Goal: Information Seeking & Learning: Check status

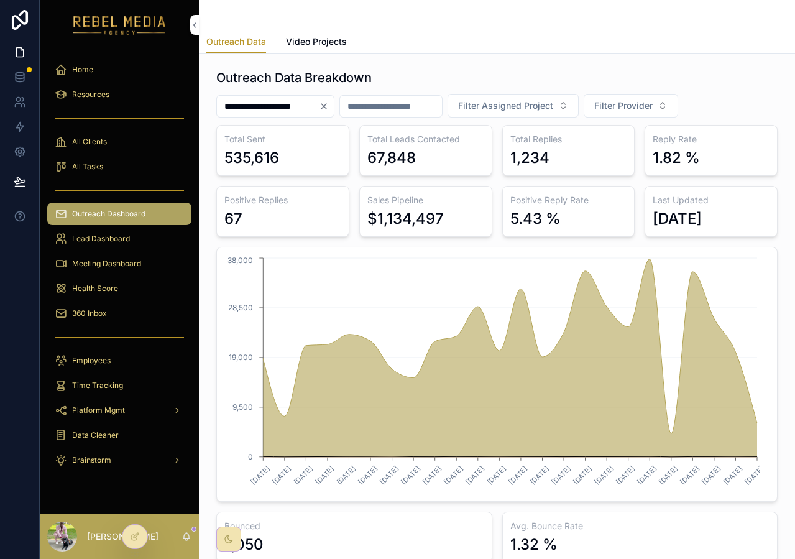
click at [113, 264] on span "Meeting Dashboard" at bounding box center [106, 264] width 69 height 10
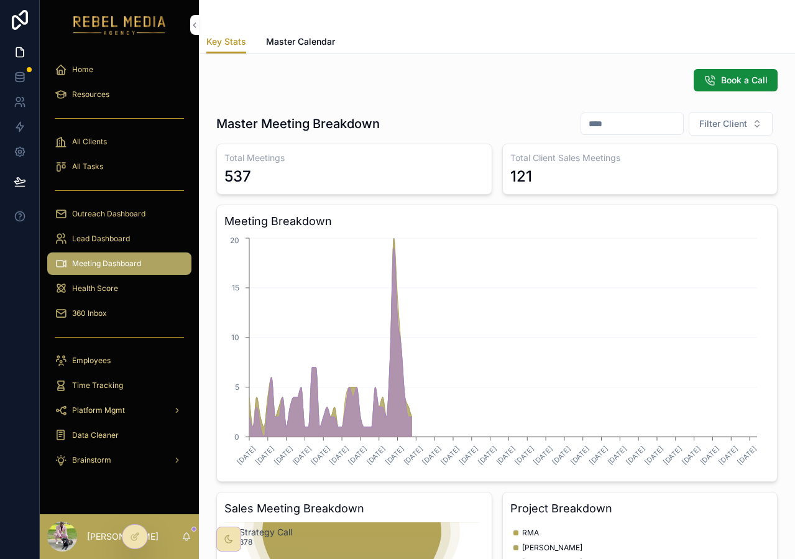
click at [118, 215] on span "Outreach Dashboard" at bounding box center [108, 214] width 73 height 10
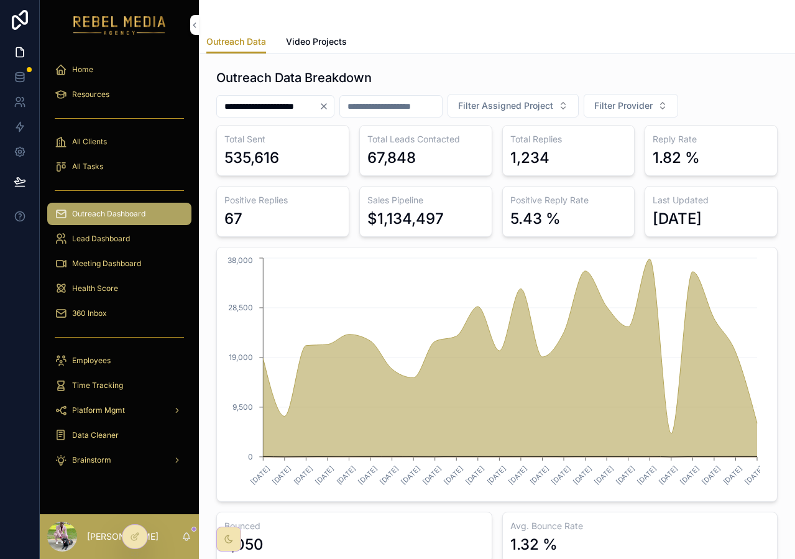
click at [114, 340] on div "scrollable content" at bounding box center [119, 337] width 144 height 20
click at [126, 290] on div "Health Score" at bounding box center [119, 289] width 129 height 20
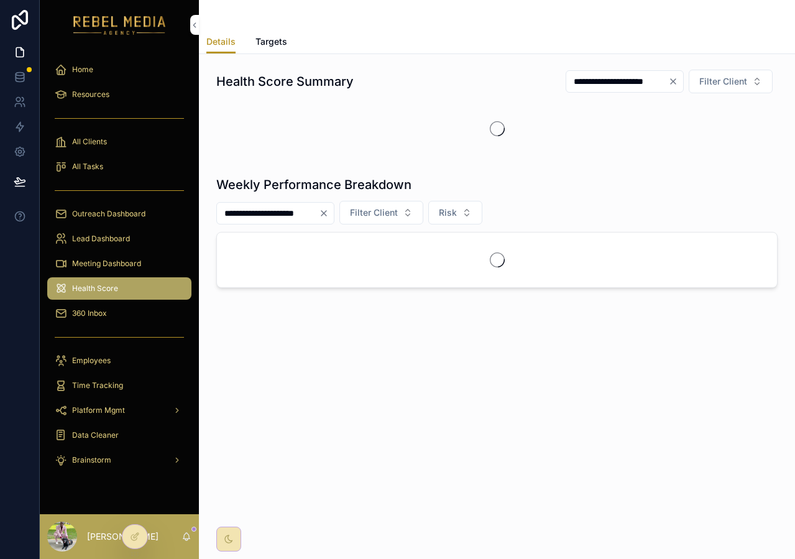
click at [115, 307] on div "360 Inbox" at bounding box center [119, 313] width 129 height 20
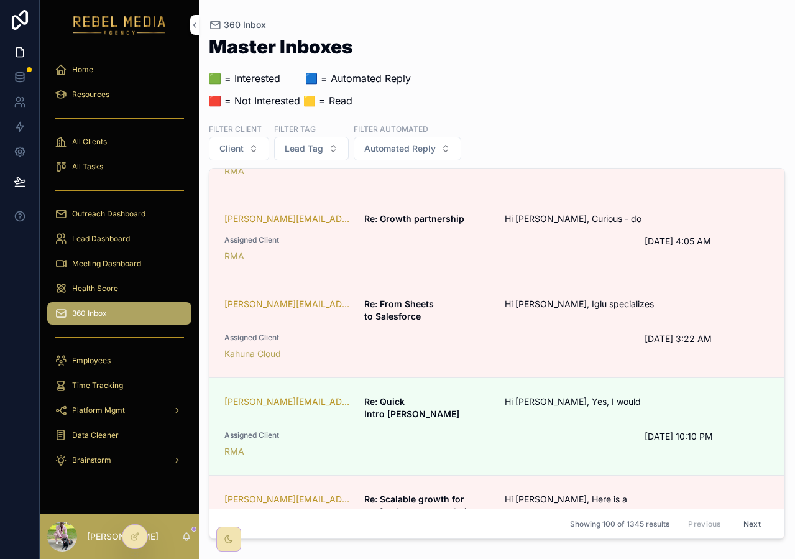
scroll to position [73, 0]
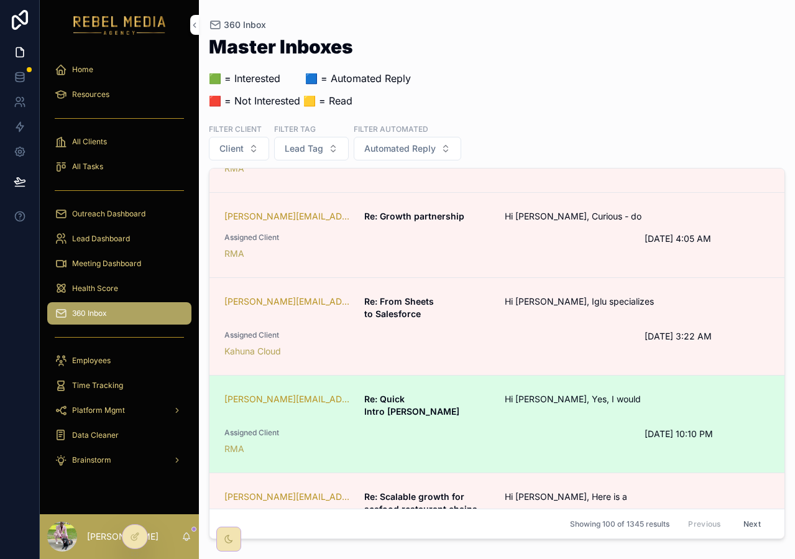
click at [447, 428] on span "Assigned Client" at bounding box center [427, 433] width 405 height 10
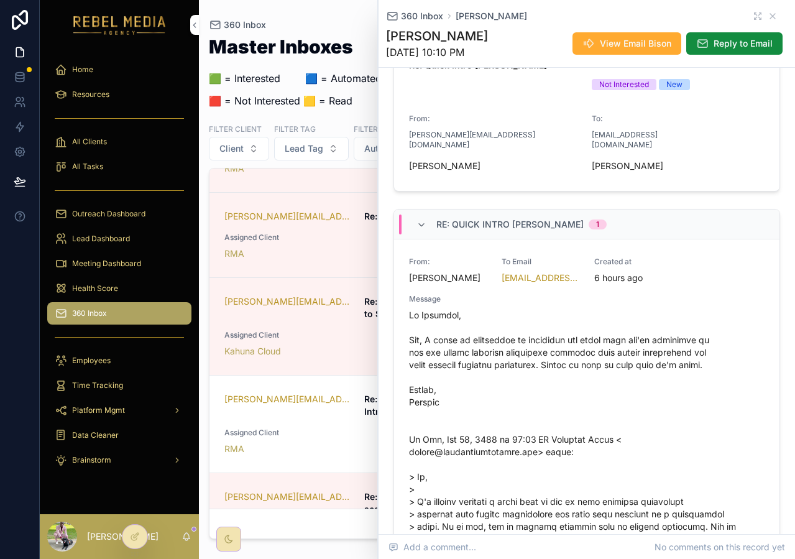
scroll to position [350, 0]
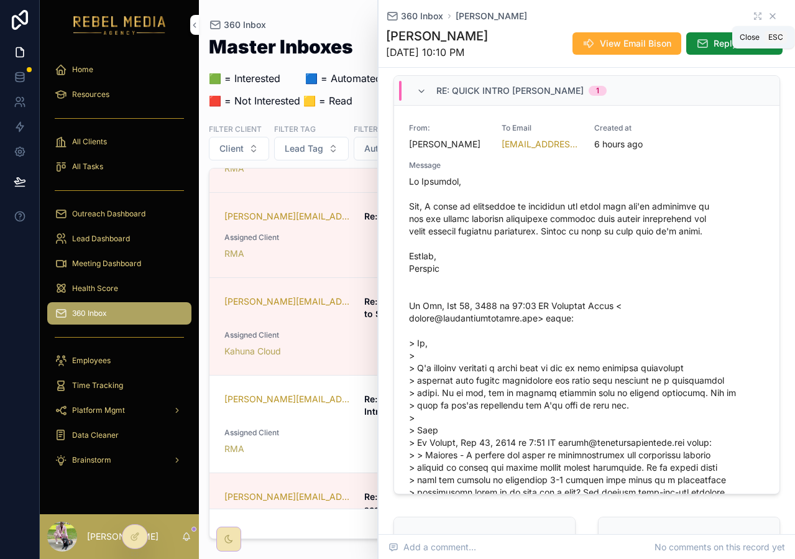
click at [768, 16] on icon "scrollable content" at bounding box center [773, 16] width 10 height 10
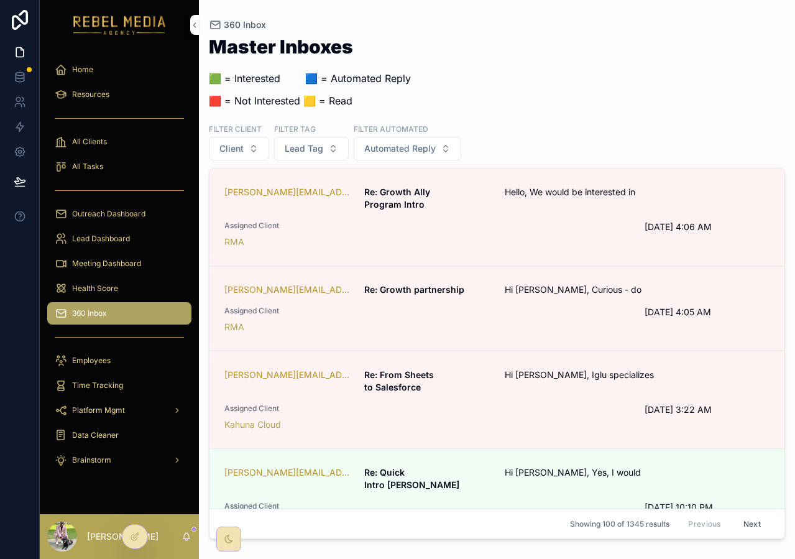
click at [447, 198] on span "Re: Growth Ally Program Intro" at bounding box center [426, 198] width 125 height 25
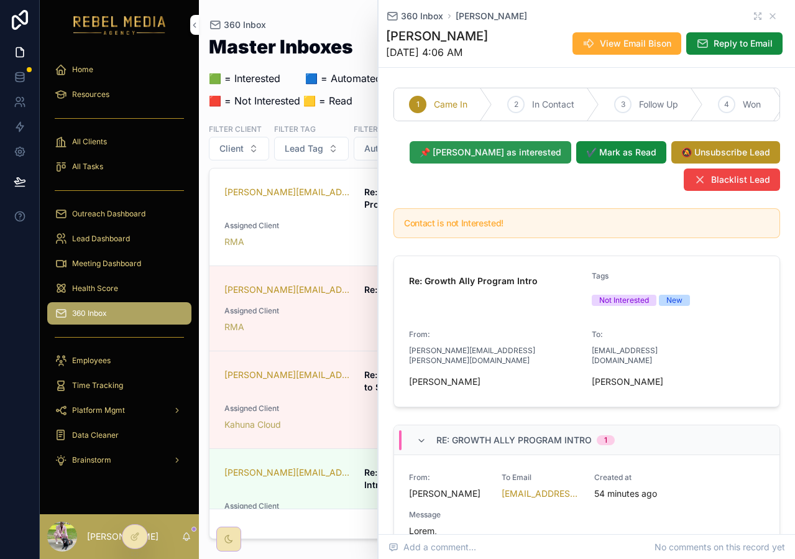
click at [552, 159] on span "📌 [PERSON_NAME] as interested" at bounding box center [491, 152] width 142 height 12
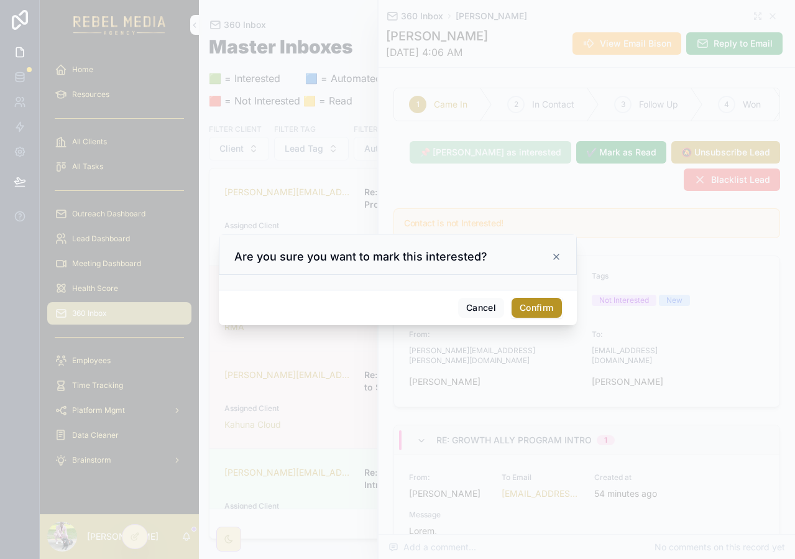
click at [529, 313] on button "Confirm" at bounding box center [537, 308] width 50 height 20
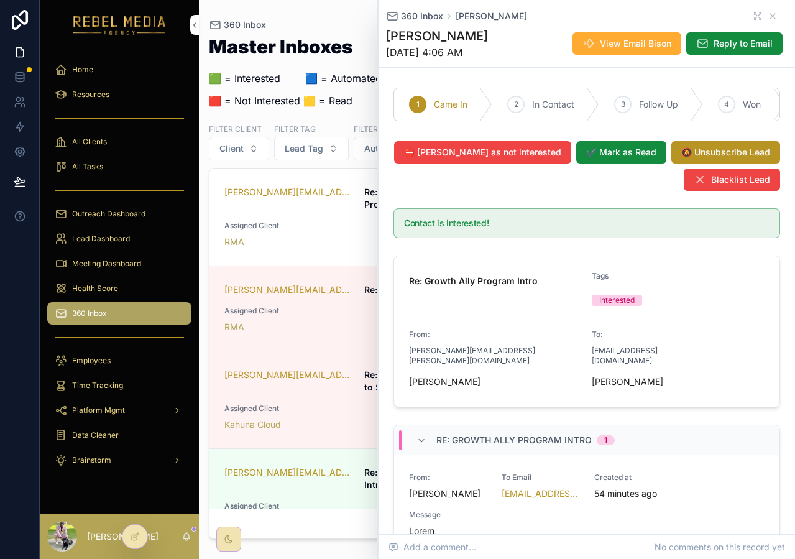
click at [763, 21] on div "360 Inbox [PERSON_NAME]" at bounding box center [587, 16] width 402 height 12
click at [771, 17] on icon "scrollable content" at bounding box center [773, 16] width 5 height 5
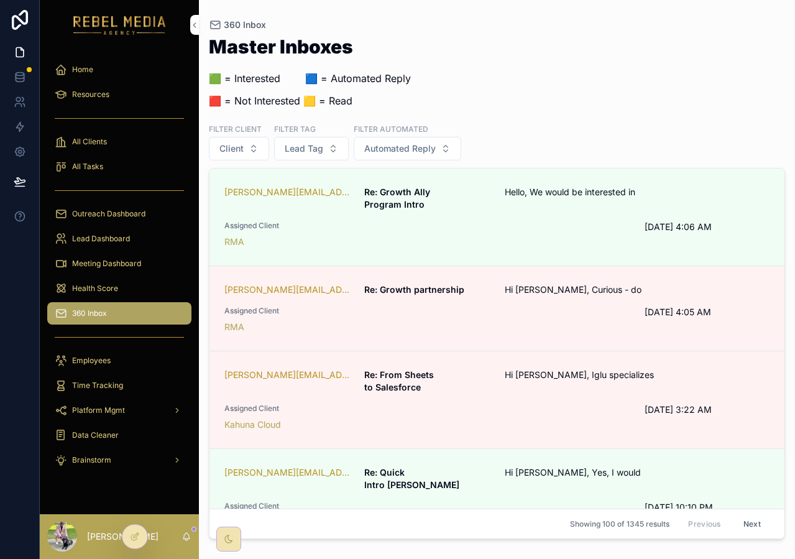
click at [448, 104] on div "Master Inboxes 🟩 = Interested ‎ ‎ ‎ ‎ ‎ ‎‎ ‎ 🟦 = Automated Reply 🟥 = Not Intere…" at bounding box center [497, 76] width 577 height 78
click at [117, 142] on div "All Clients" at bounding box center [119, 142] width 129 height 20
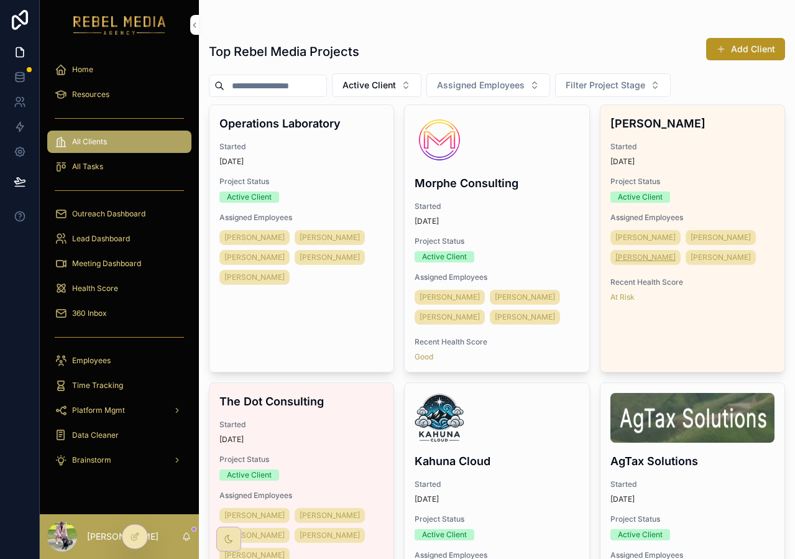
scroll to position [100, 0]
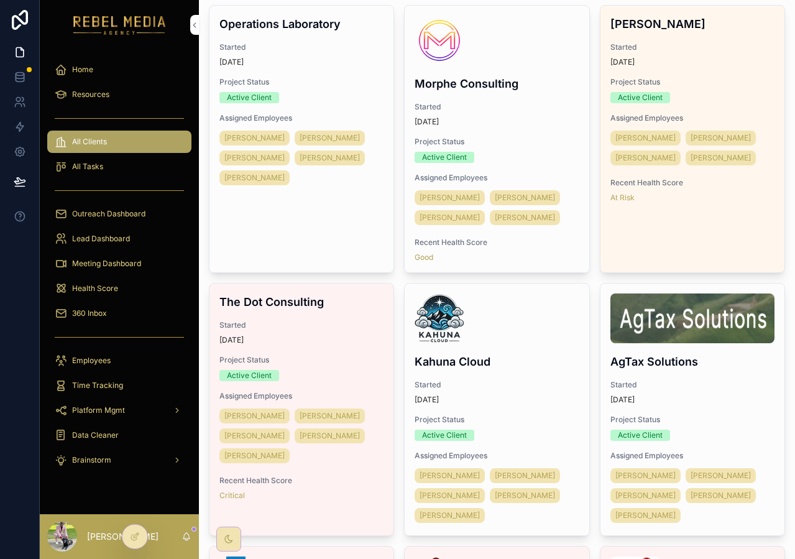
click at [706, 394] on div "Started [DATE]" at bounding box center [693, 392] width 164 height 25
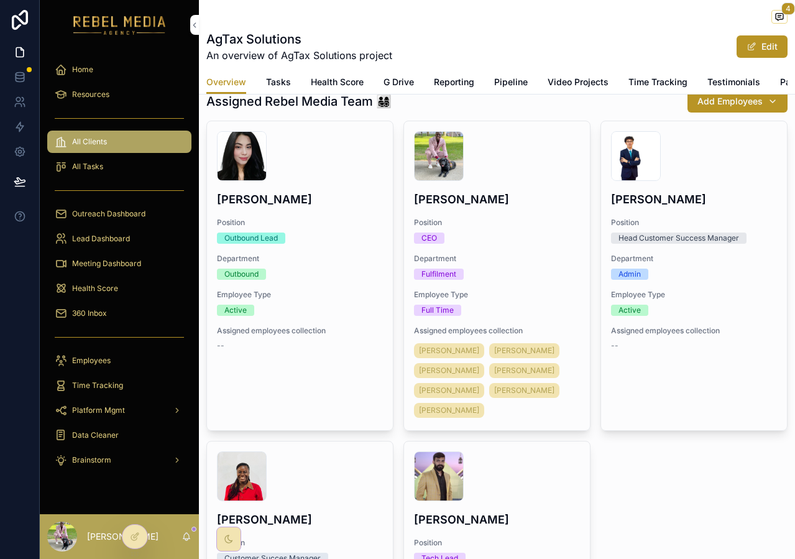
scroll to position [601, 0]
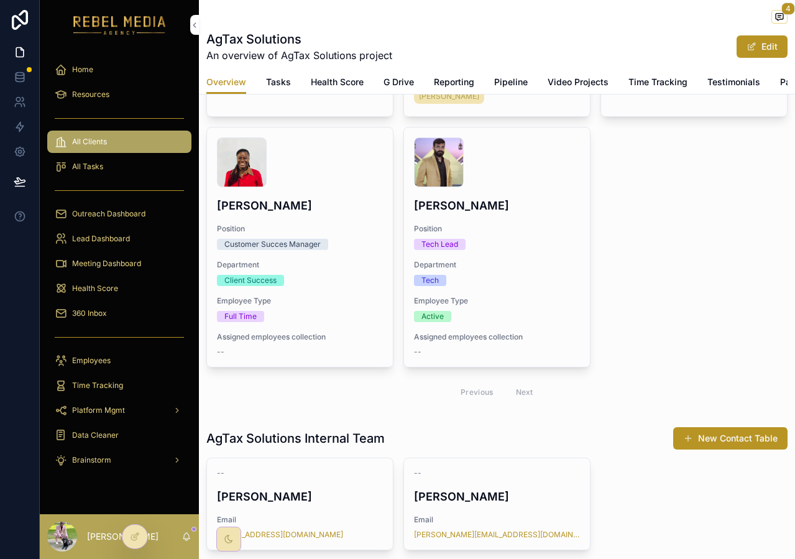
click at [738, 73] on link "Testimonials" at bounding box center [734, 83] width 53 height 25
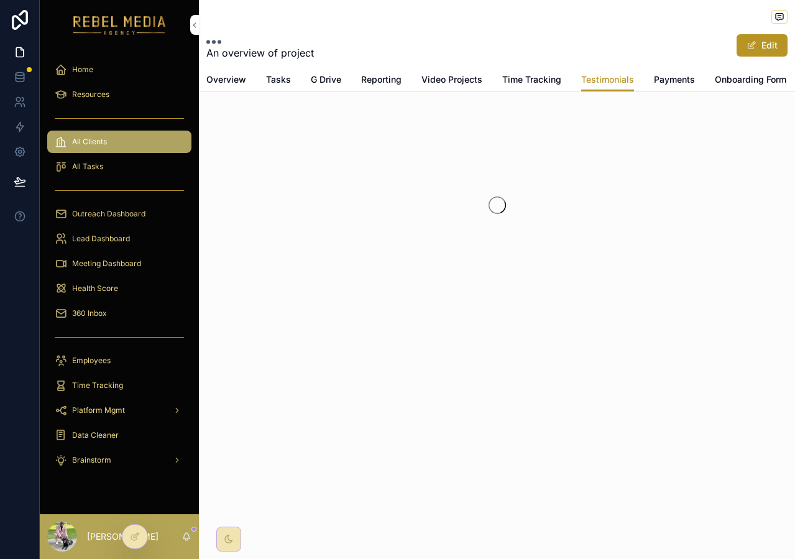
click at [662, 83] on span "Payments" at bounding box center [674, 79] width 41 height 12
click at [732, 83] on div "Overview Tasks G Drive Reporting Video Projects Time Tracking Testimonials Paym…" at bounding box center [496, 80] width 581 height 24
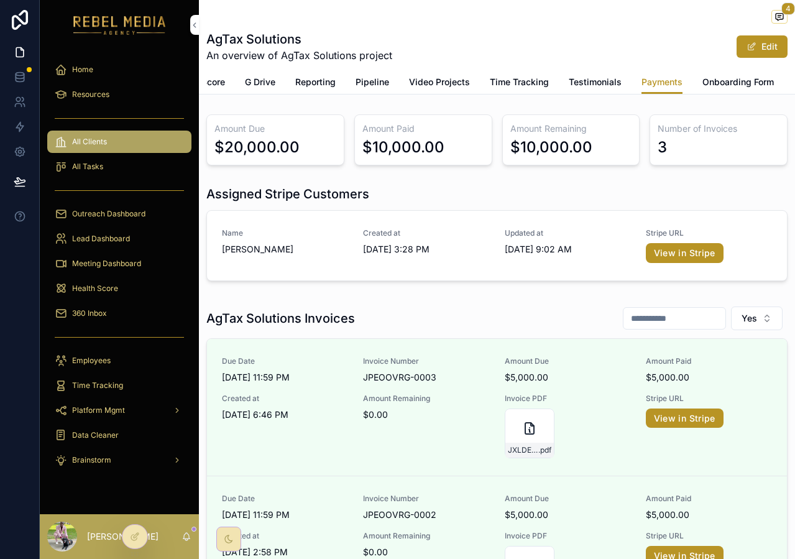
click at [715, 81] on span "Onboarding Form" at bounding box center [739, 82] width 72 height 12
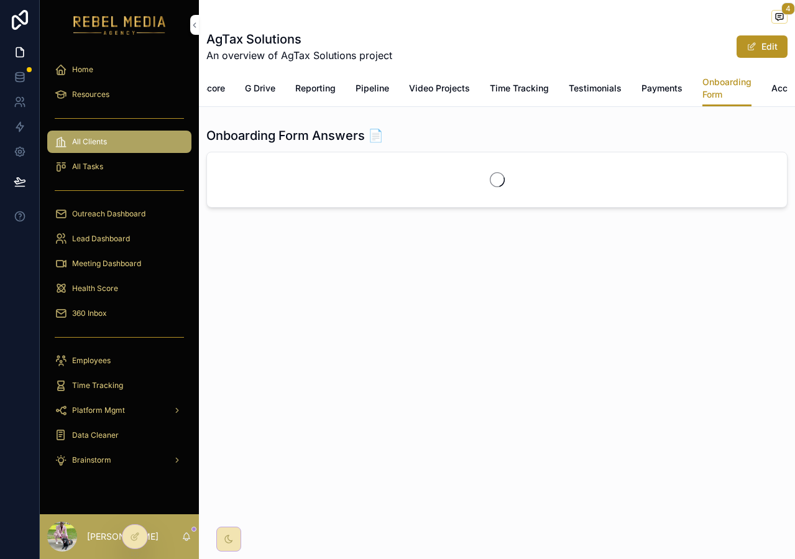
scroll to position [0, 208]
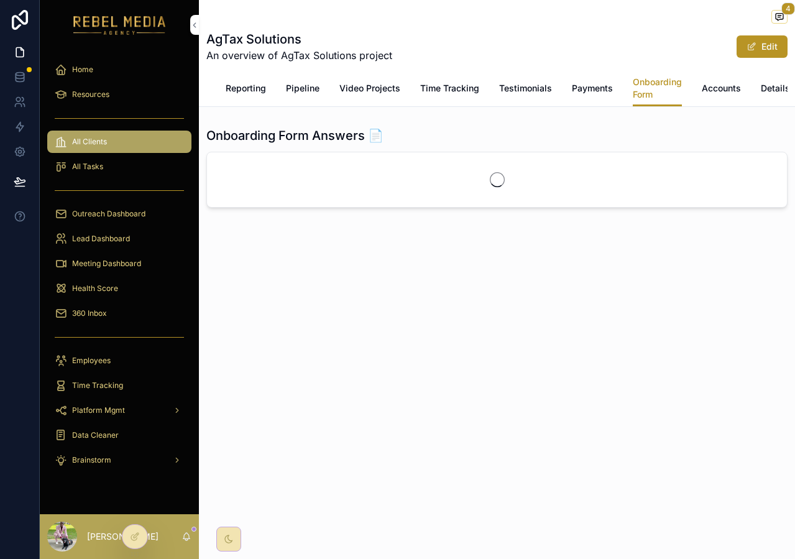
click at [754, 91] on div "Overview Tasks Health Score G Drive Reporting Pipeline Video Projects Time Trac…" at bounding box center [496, 88] width 581 height 36
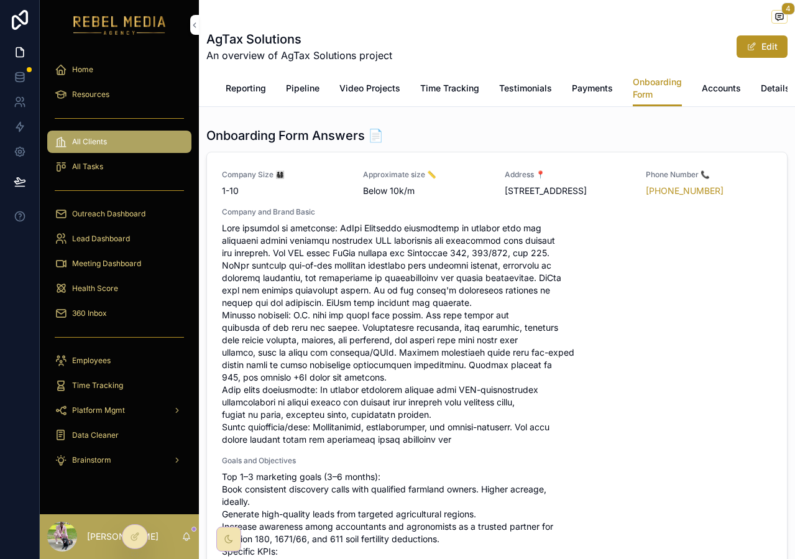
click at [782, 90] on div "4 AgTax Solutions An overview of AgTax Solutions project Edit Onboarding Form O…" at bounding box center [497, 53] width 596 height 107
click at [772, 94] on span "Details" at bounding box center [775, 88] width 29 height 12
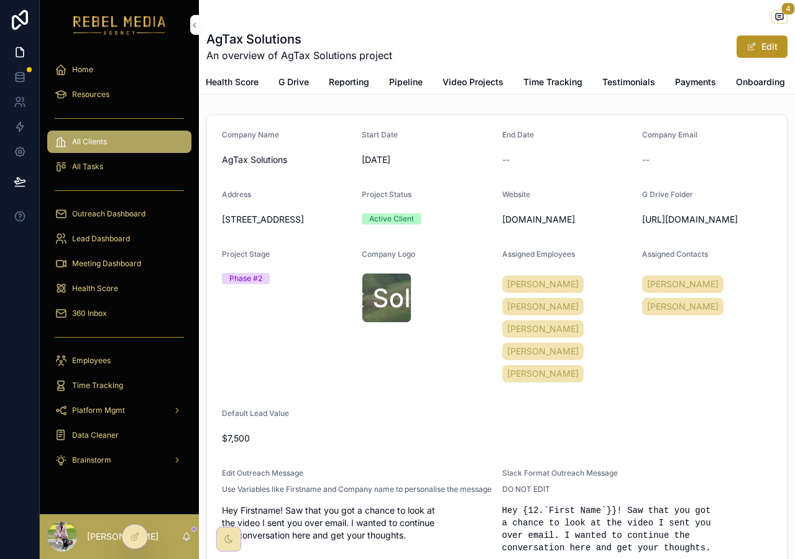
click at [683, 76] on span "Payments" at bounding box center [695, 82] width 41 height 12
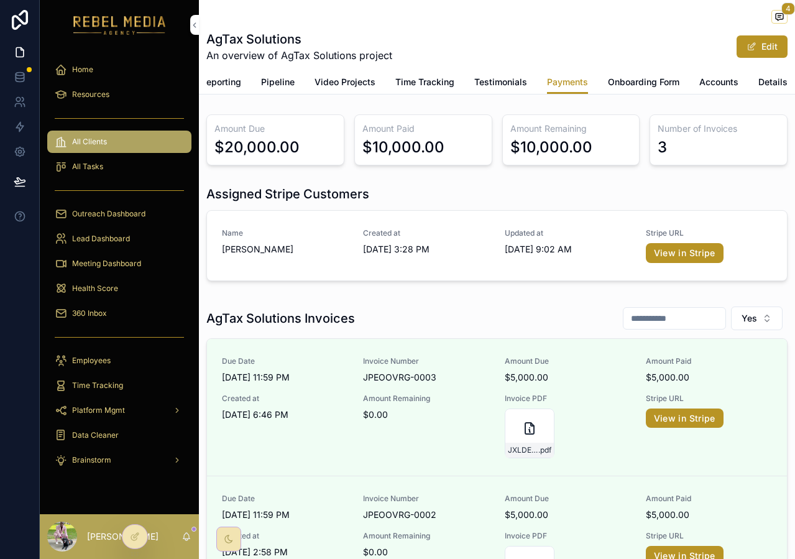
click at [700, 80] on span "Accounts" at bounding box center [719, 82] width 39 height 12
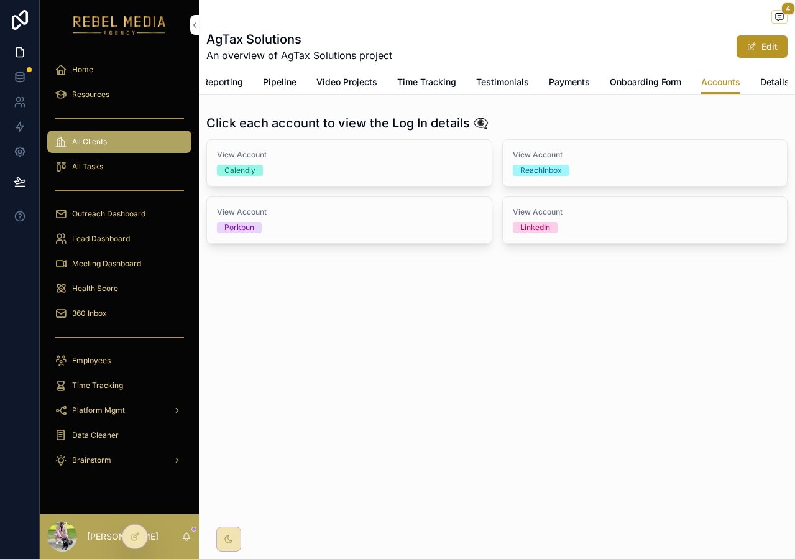
click at [769, 87] on span "Details" at bounding box center [775, 82] width 29 height 12
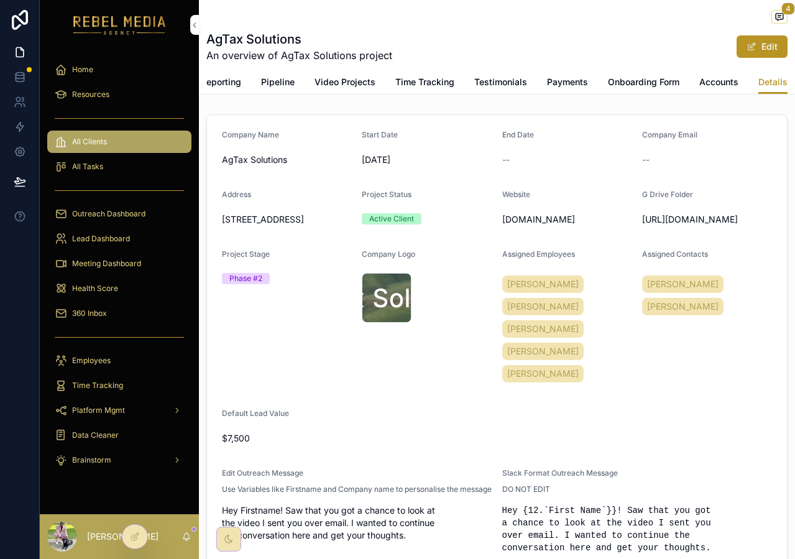
scroll to position [75, 0]
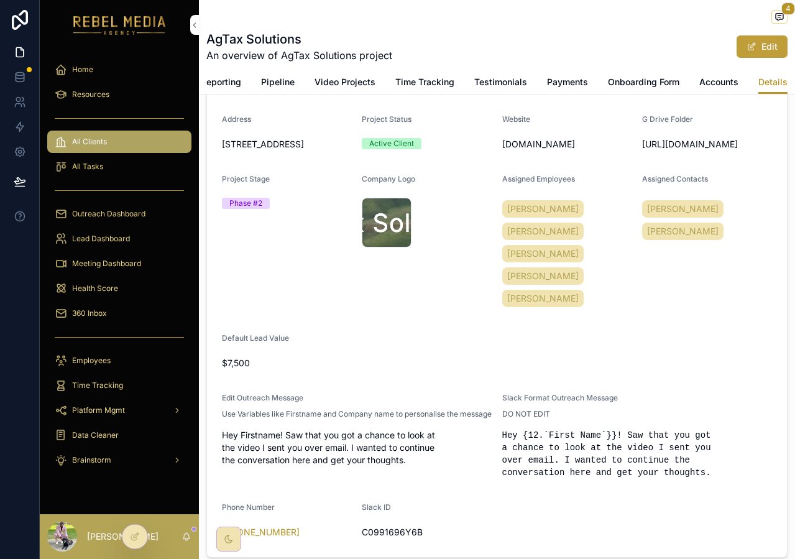
click at [766, 40] on button "Edit" at bounding box center [762, 46] width 51 height 22
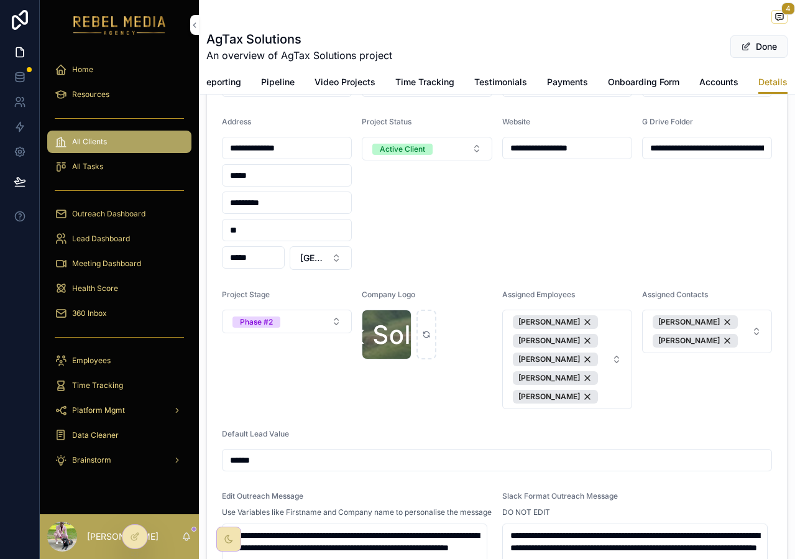
click at [237, 466] on input "******" at bounding box center [497, 460] width 549 height 17
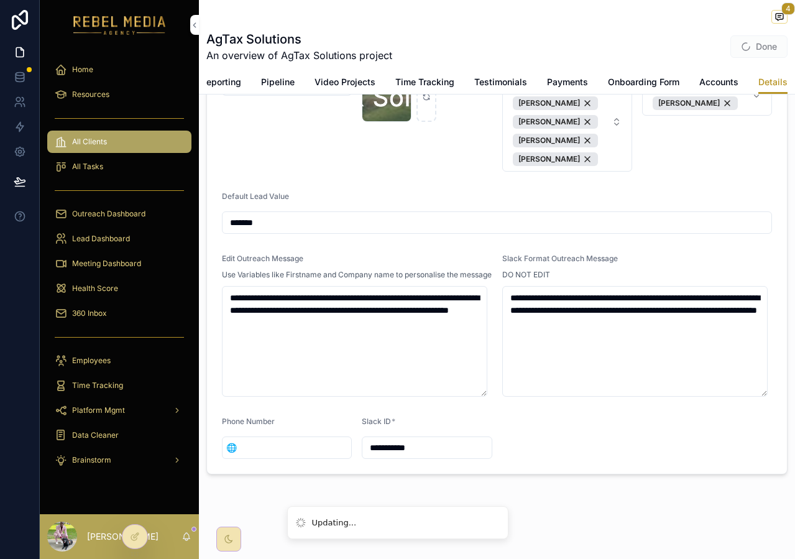
scroll to position [349, 0]
type input "*******"
click at [761, 49] on button "Done" at bounding box center [759, 46] width 57 height 22
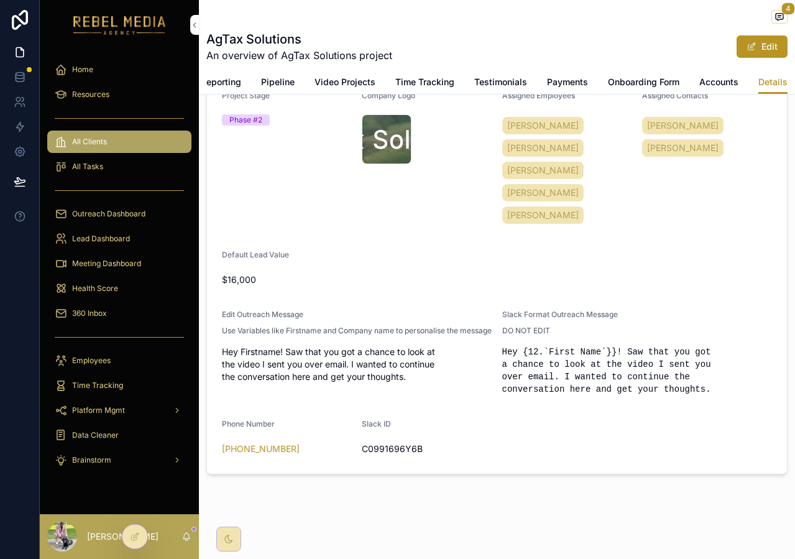
scroll to position [0, 0]
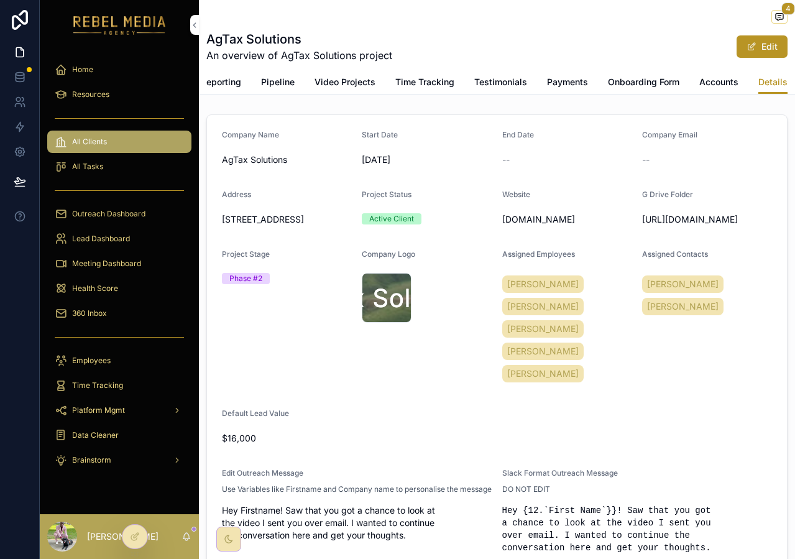
click at [659, 78] on span "Onboarding Form" at bounding box center [644, 82] width 72 height 12
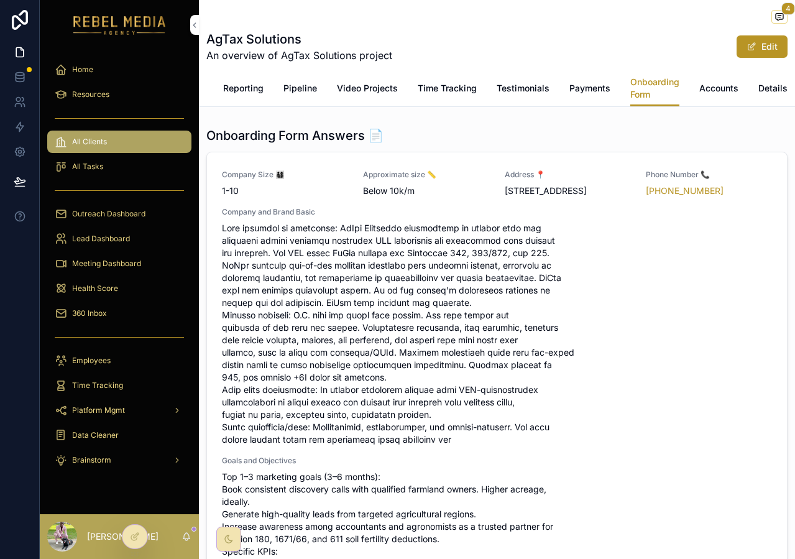
scroll to position [0, 218]
click at [574, 90] on span "Payments" at bounding box center [590, 88] width 41 height 12
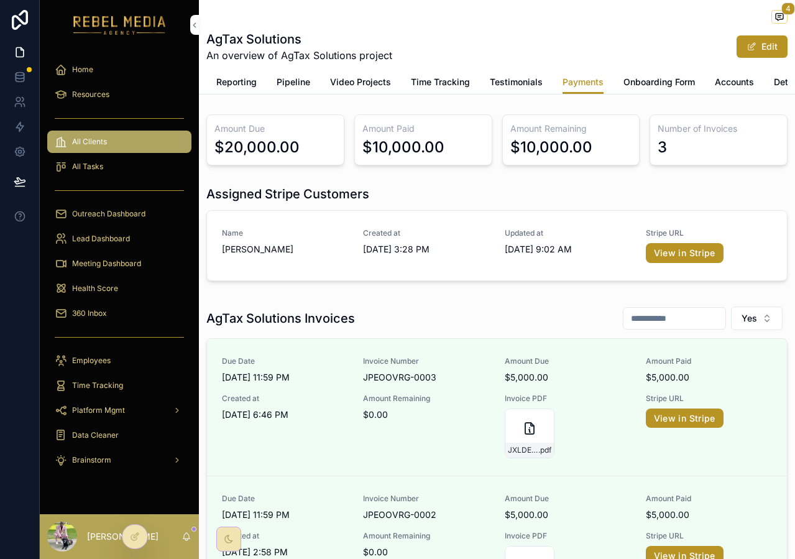
click at [499, 86] on span "Testimonials" at bounding box center [516, 82] width 53 height 12
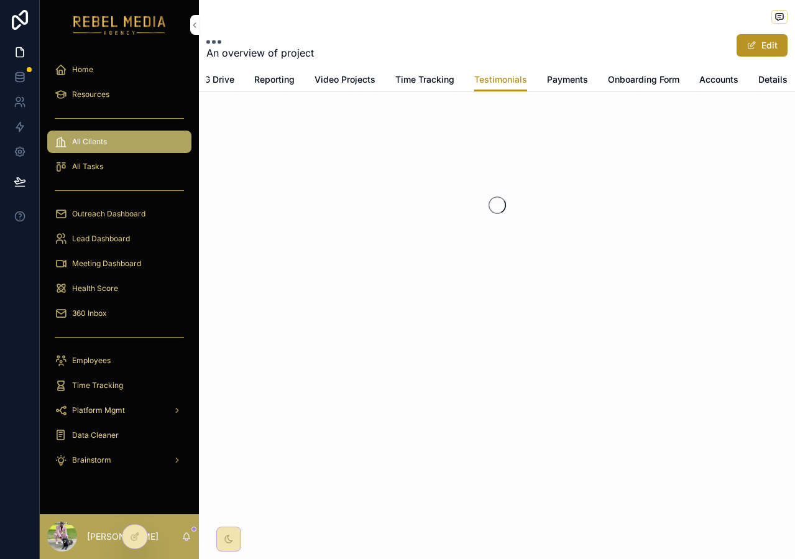
scroll to position [0, 105]
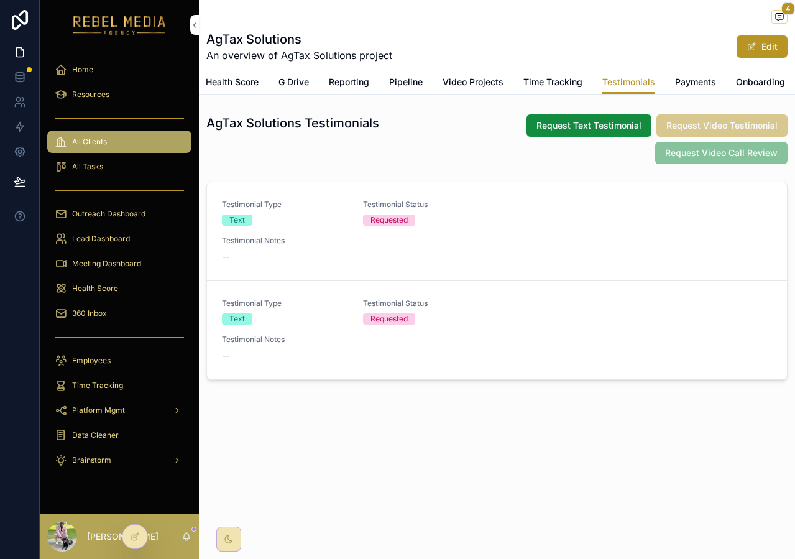
click at [562, 81] on span "Time Tracking" at bounding box center [553, 82] width 59 height 12
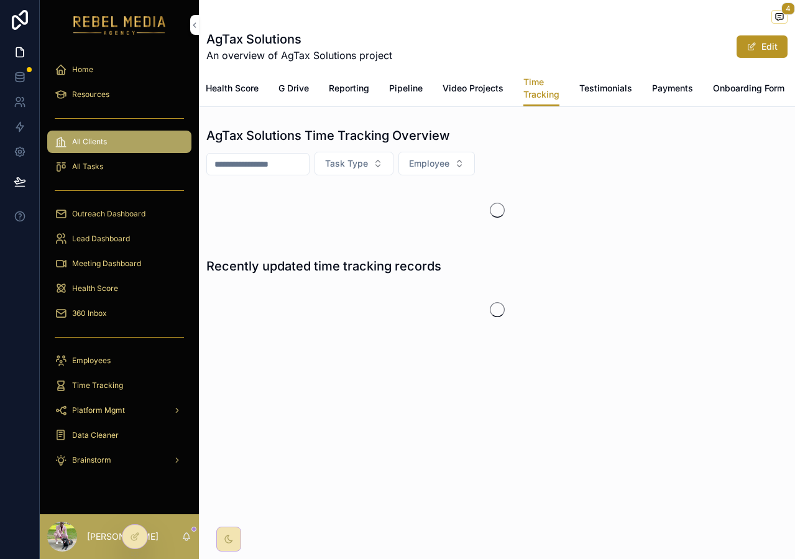
click at [603, 83] on span "Testimonials" at bounding box center [606, 88] width 53 height 12
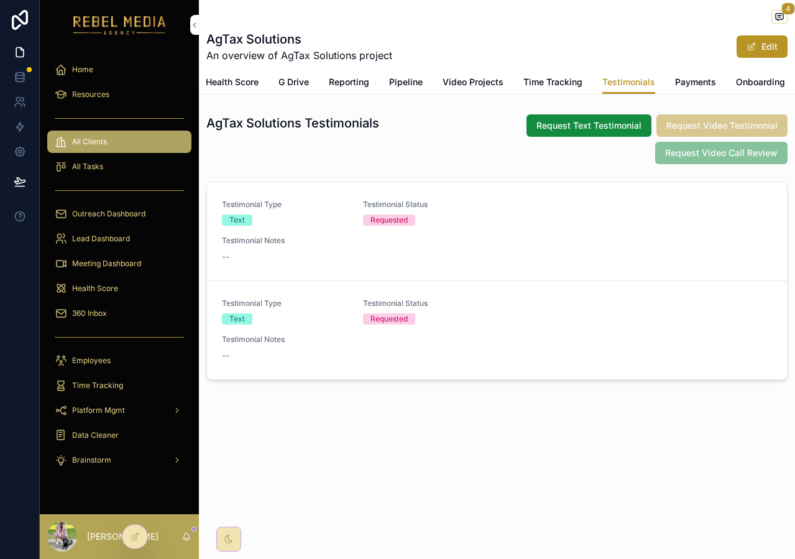
click at [526, 88] on link "Time Tracking" at bounding box center [553, 83] width 59 height 25
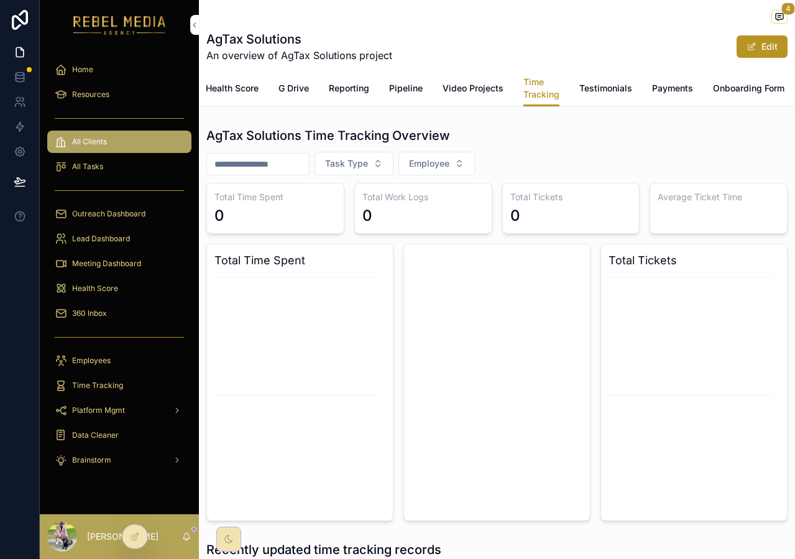
click at [478, 91] on span "Video Projects" at bounding box center [473, 88] width 61 height 12
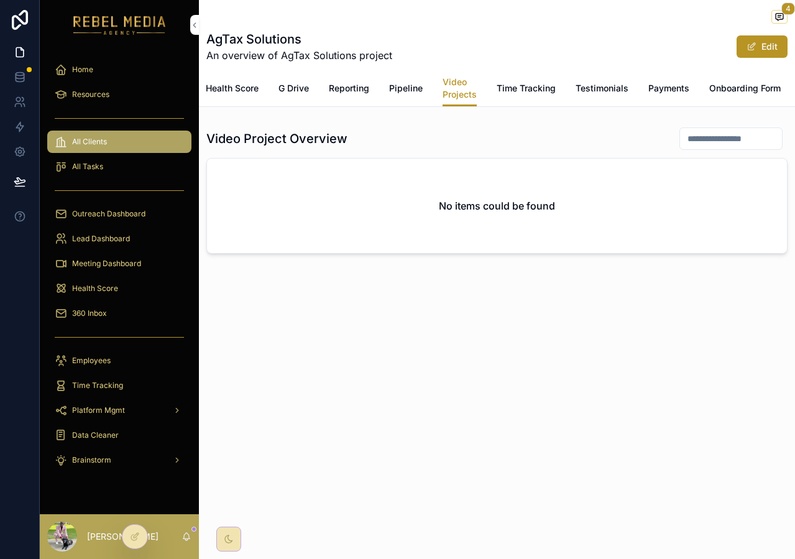
click at [404, 89] on span "Pipeline" at bounding box center [406, 88] width 34 height 12
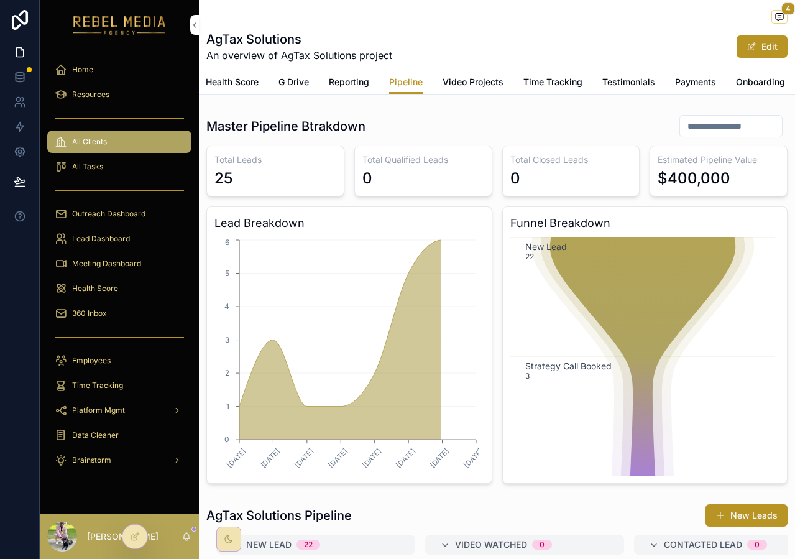
click at [351, 93] on link "Reporting" at bounding box center [349, 83] width 40 height 25
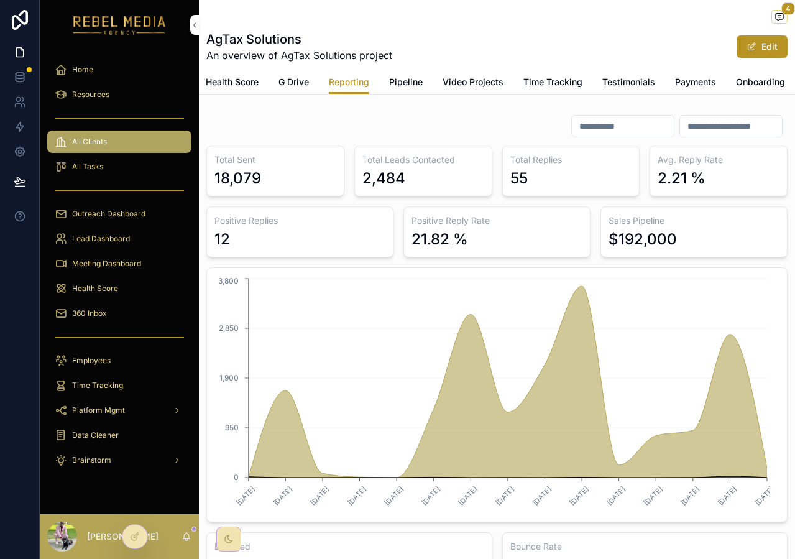
click at [430, 249] on div "21.82 %" at bounding box center [440, 239] width 57 height 20
click at [450, 227] on h3 "Positive Reply Rate" at bounding box center [497, 221] width 171 height 12
click at [296, 83] on span "G Drive" at bounding box center [294, 82] width 30 height 12
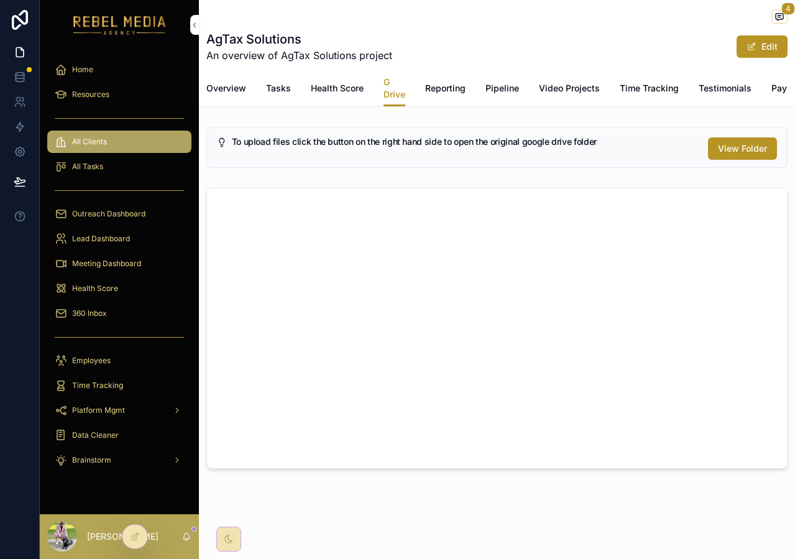
click at [333, 87] on span "Health Score" at bounding box center [337, 88] width 53 height 12
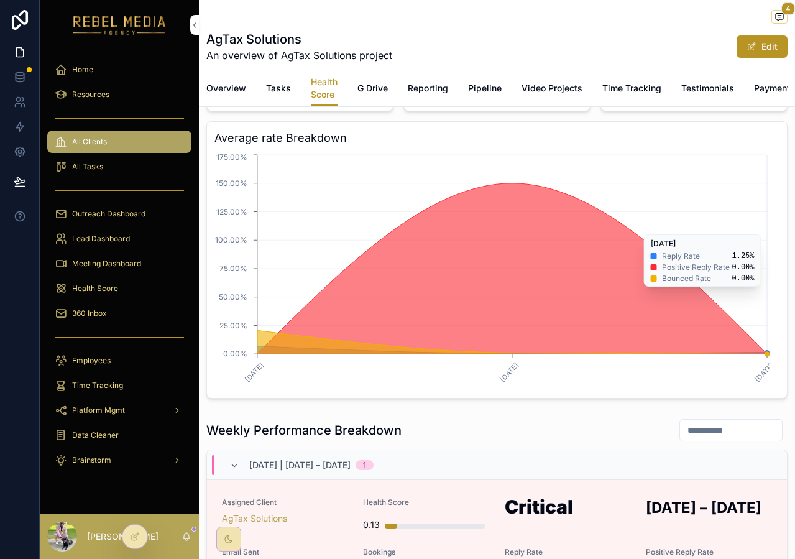
scroll to position [163, 0]
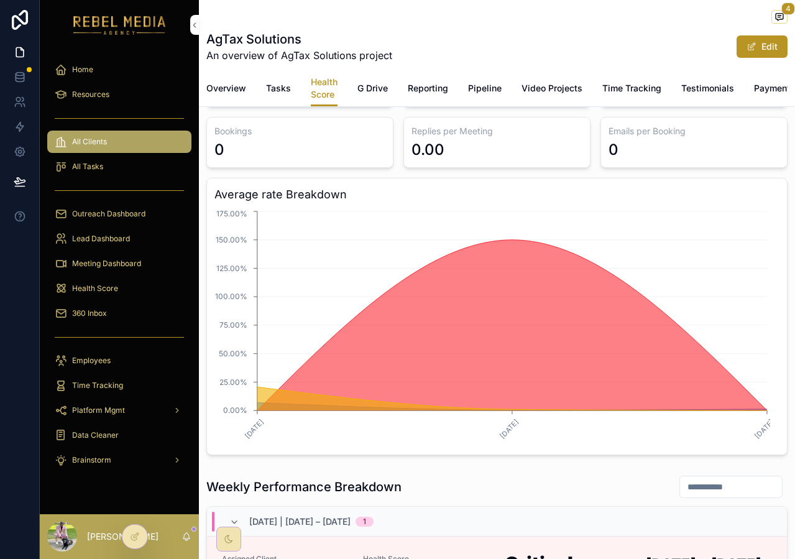
click at [276, 87] on span "Tasks" at bounding box center [278, 88] width 25 height 12
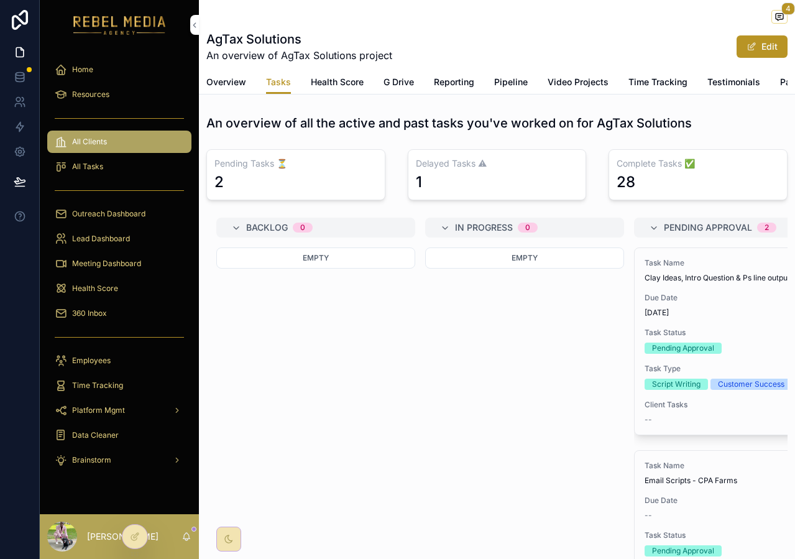
click at [231, 84] on span "Overview" at bounding box center [226, 82] width 40 height 12
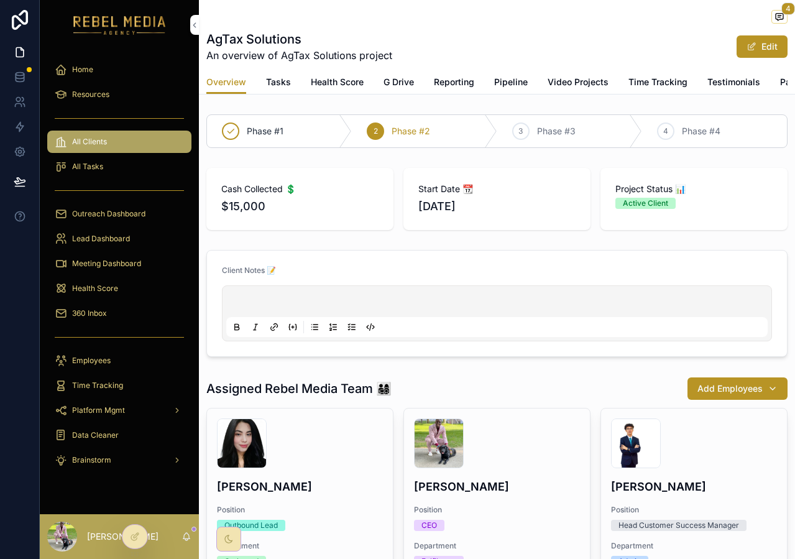
click at [103, 318] on div "360 Inbox" at bounding box center [119, 313] width 129 height 20
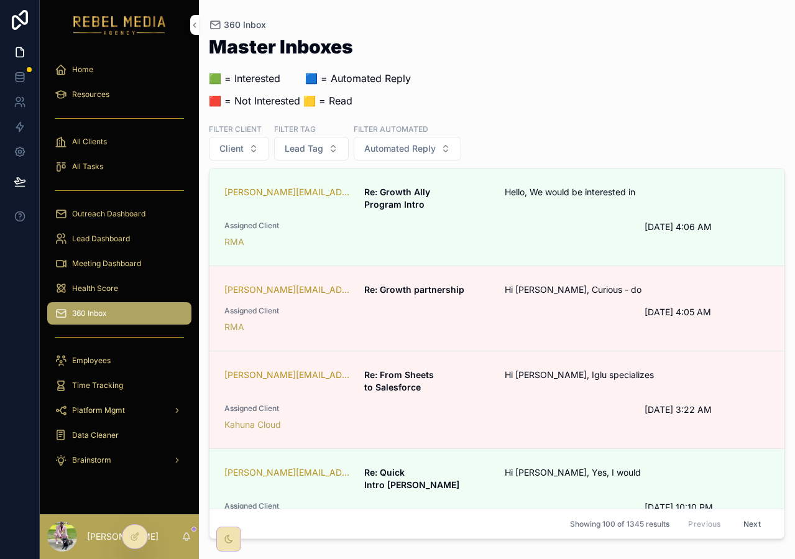
click at [124, 284] on div "Health Score" at bounding box center [119, 289] width 129 height 20
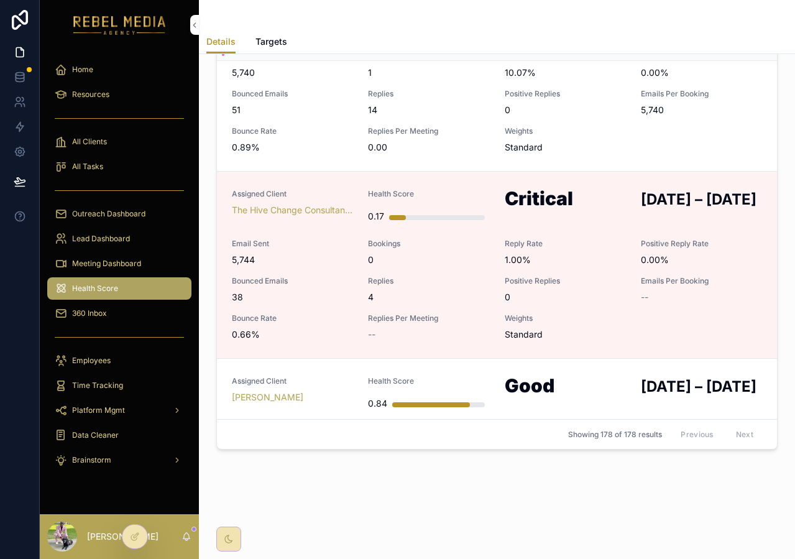
scroll to position [1486, 0]
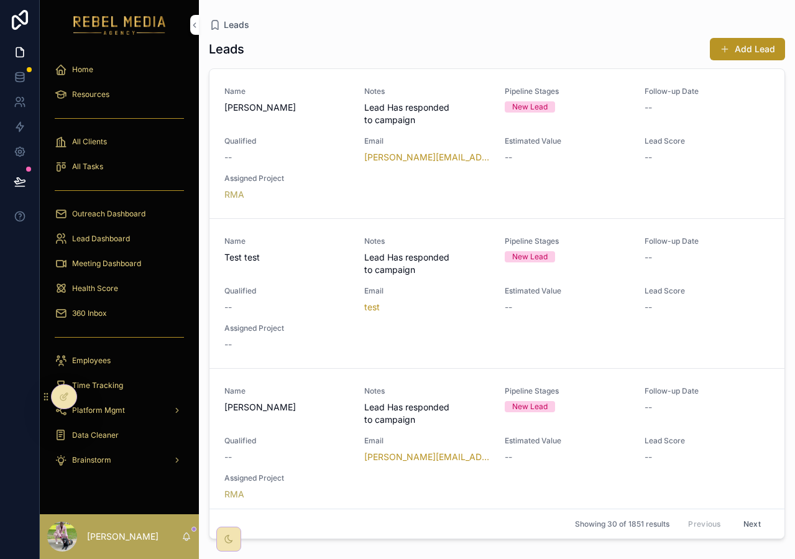
click at [303, 121] on div "Name [PERSON_NAME]" at bounding box center [287, 106] width 125 height 40
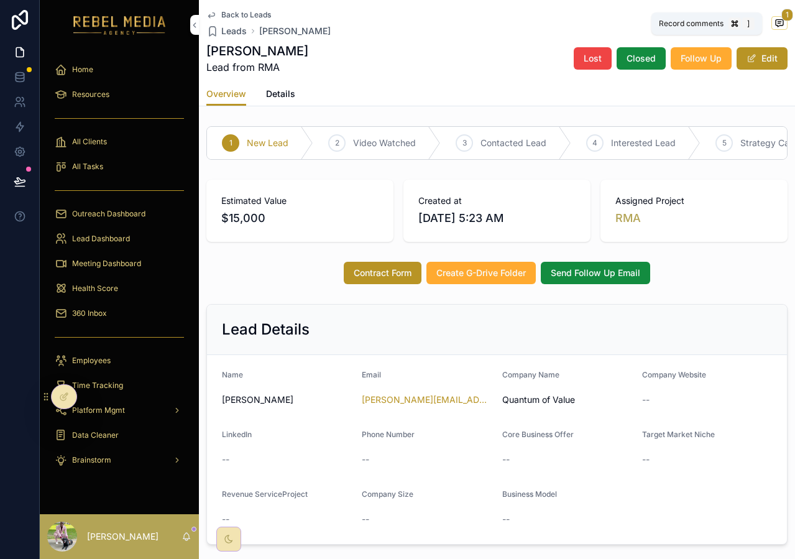
click at [776, 23] on span "scrollable content" at bounding box center [780, 23] width 16 height 14
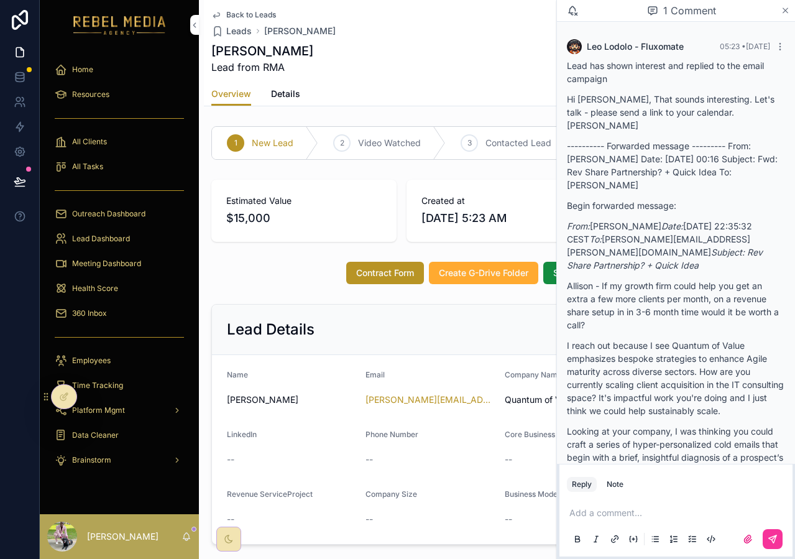
click at [783, 12] on icon "scrollable content" at bounding box center [785, 11] width 9 height 10
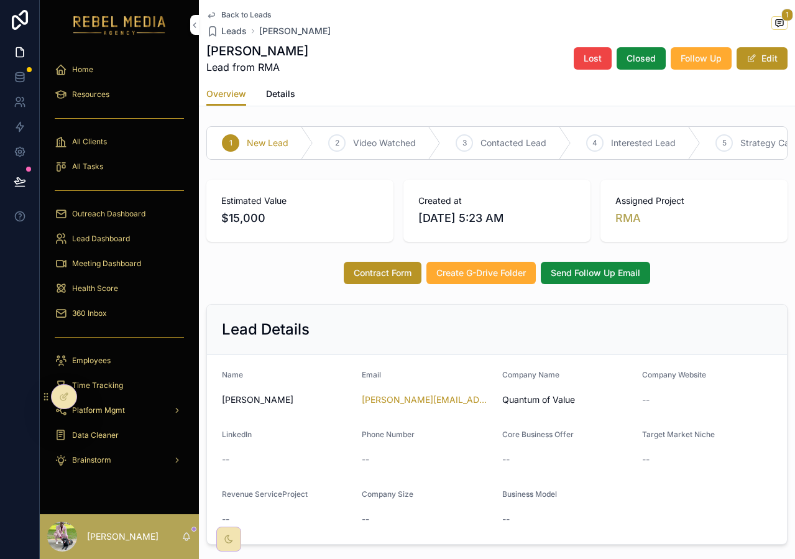
click at [84, 308] on span "360 Inbox" at bounding box center [89, 313] width 35 height 10
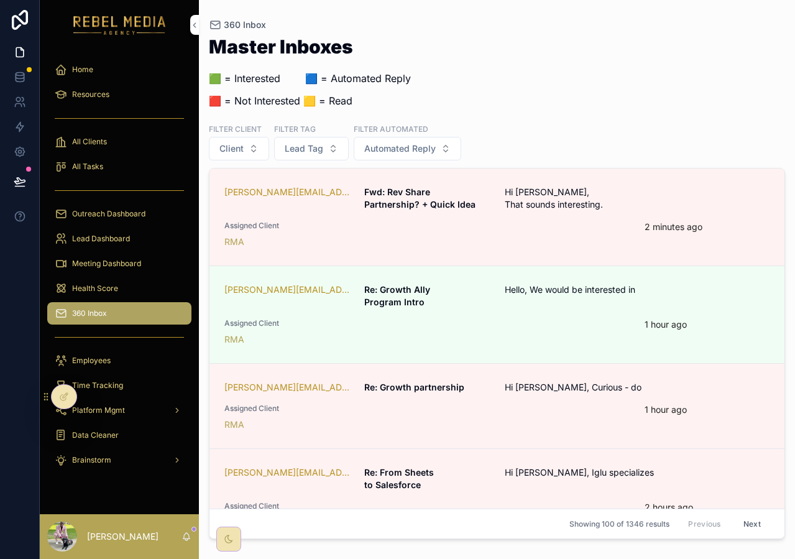
click at [437, 223] on span "Assigned Client" at bounding box center [427, 226] width 405 height 10
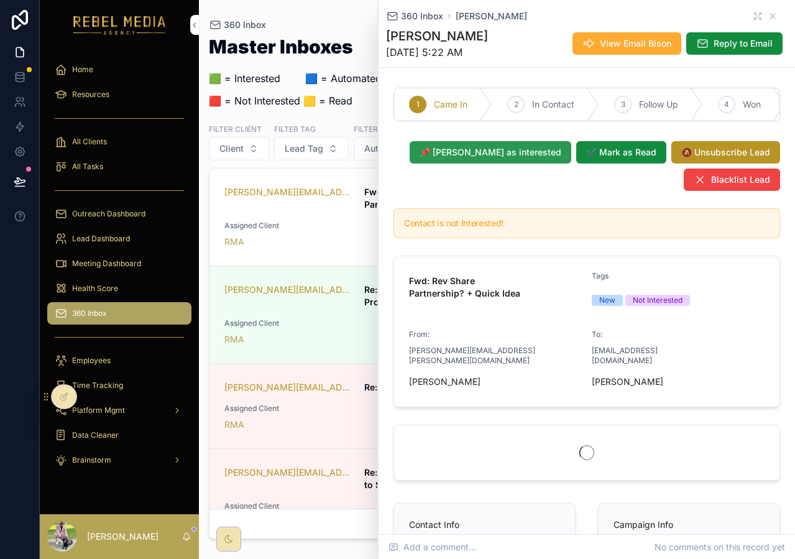
click at [554, 159] on span "📌 [PERSON_NAME] as interested" at bounding box center [491, 152] width 142 height 12
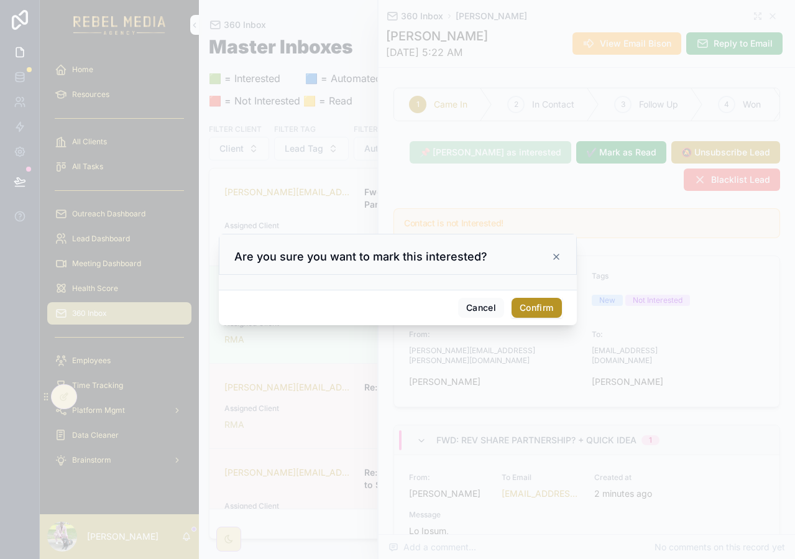
click at [528, 315] on button "Confirm" at bounding box center [537, 308] width 50 height 20
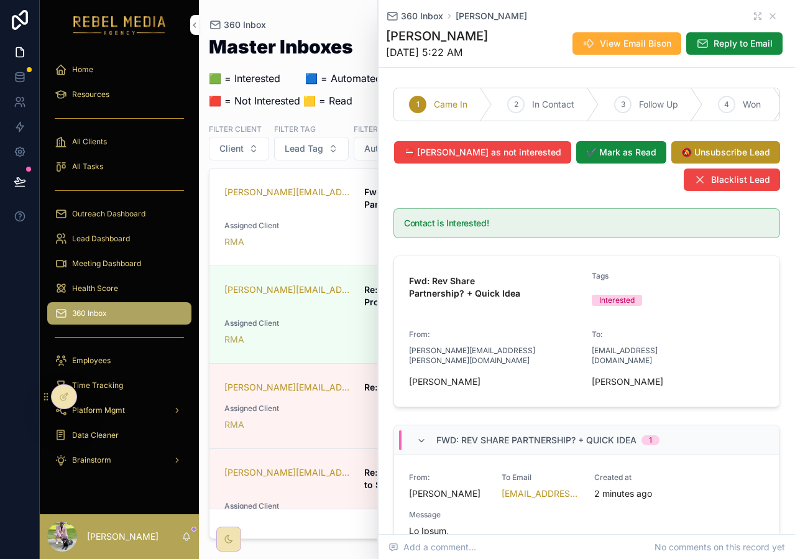
click at [355, 37] on div "Master Inboxes 🟩 = Interested ‎ ‎ ‎ ‎ ‎ ‎‎ ‎ 🟦 = Automated Reply 🟥 = Not Intere…" at bounding box center [497, 287] width 577 height 514
click at [771, 15] on icon "scrollable content" at bounding box center [773, 16] width 5 height 5
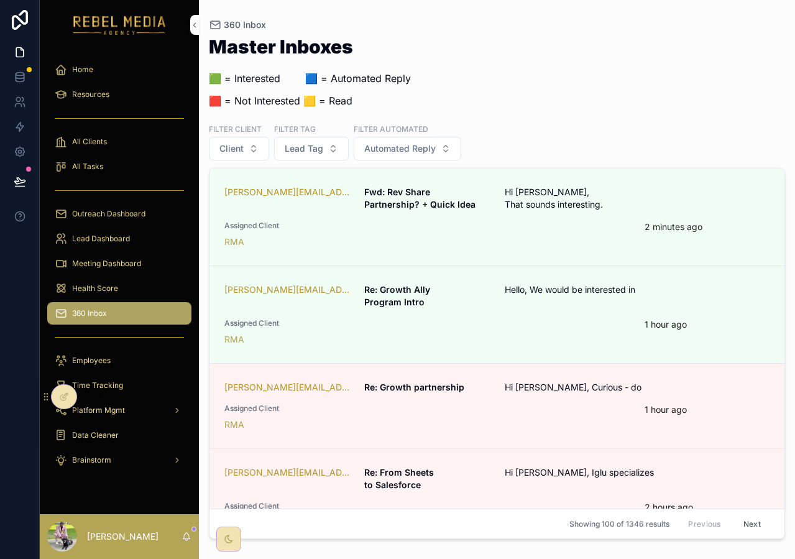
click at [113, 265] on span "Meeting Dashboard" at bounding box center [106, 264] width 69 height 10
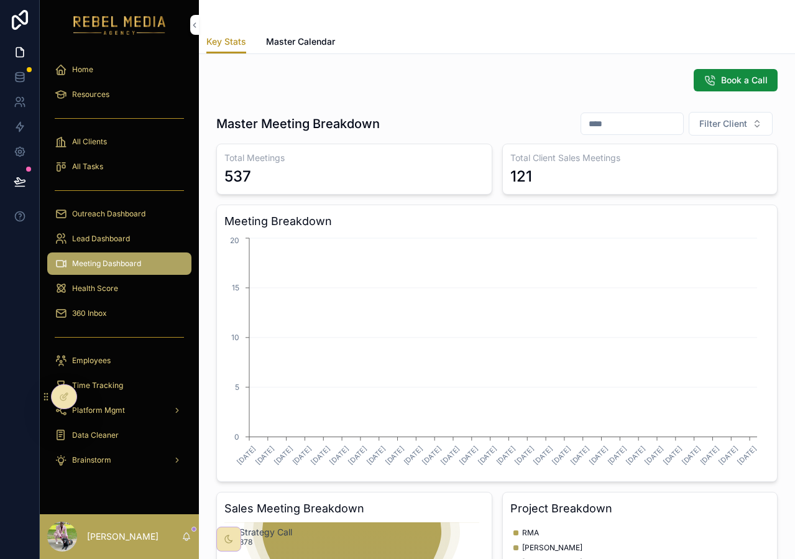
click at [118, 225] on div "Outreach Dashboard" at bounding box center [119, 214] width 159 height 25
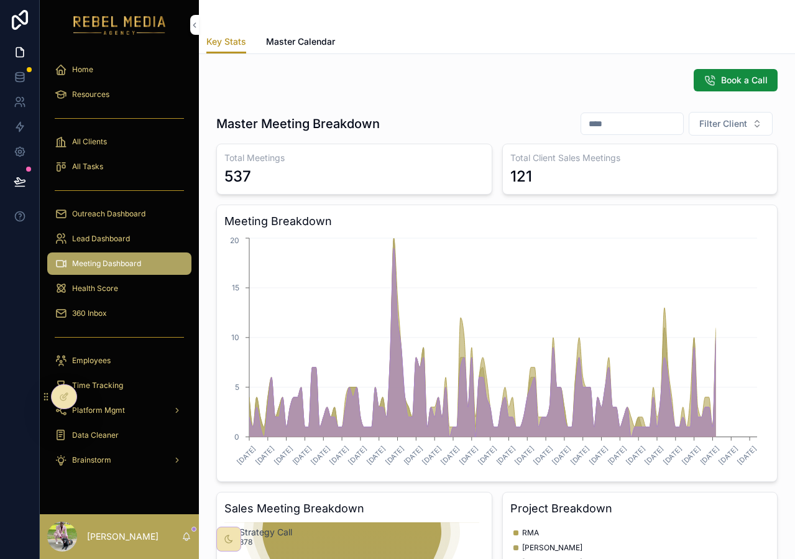
click at [116, 142] on div "All Clients" at bounding box center [119, 142] width 129 height 20
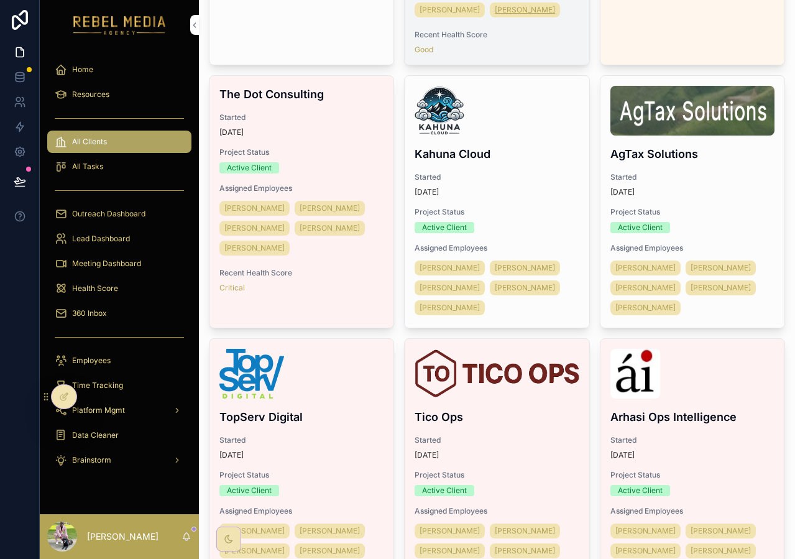
scroll to position [314, 0]
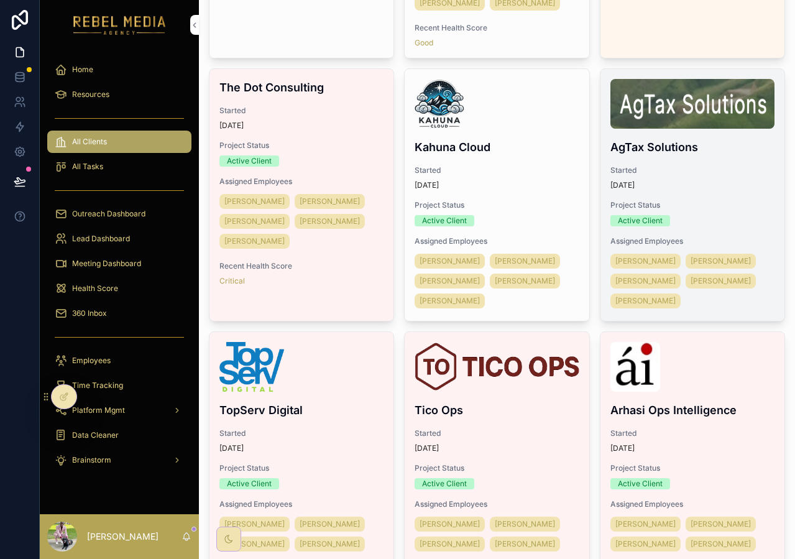
click at [692, 175] on span "Started" at bounding box center [693, 170] width 164 height 10
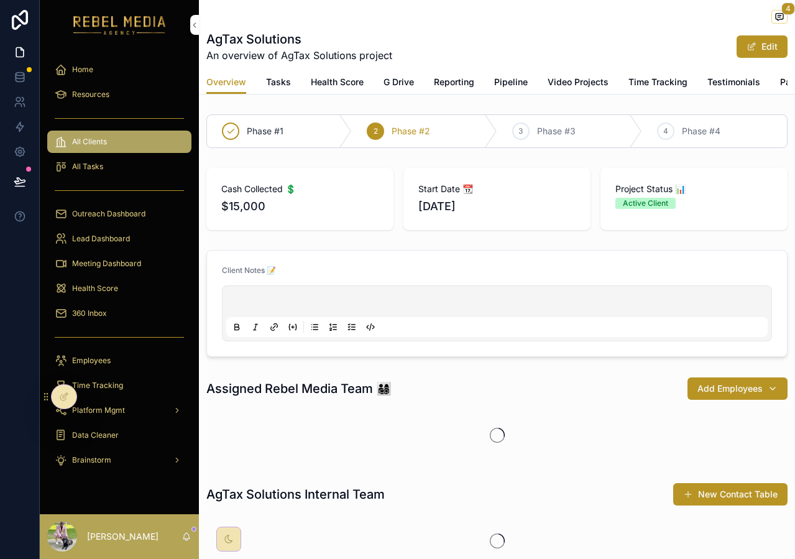
click at [283, 85] on span "Tasks" at bounding box center [278, 82] width 25 height 12
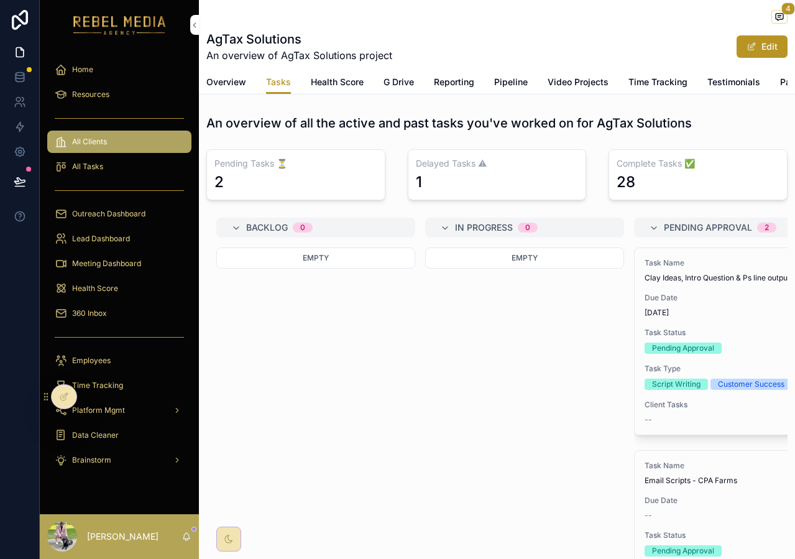
click at [336, 83] on span "Health Score" at bounding box center [337, 82] width 53 height 12
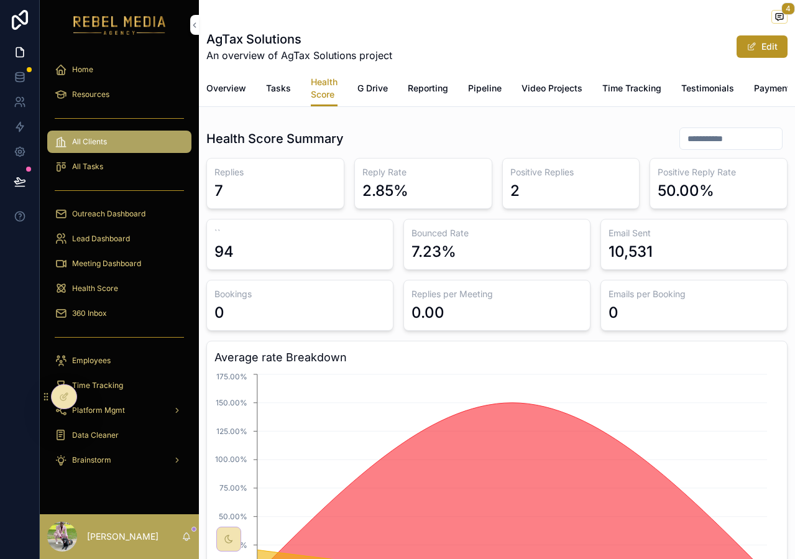
click at [384, 90] on span "G Drive" at bounding box center [373, 88] width 30 height 12
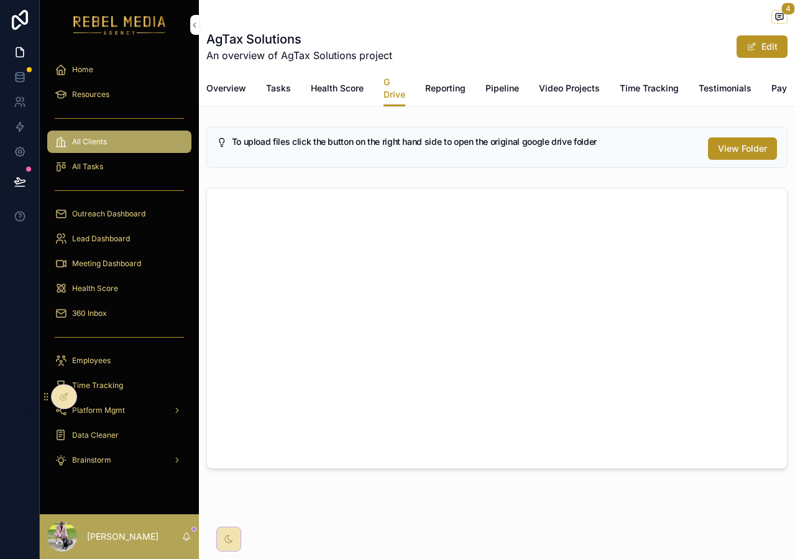
click at [435, 91] on span "Reporting" at bounding box center [445, 88] width 40 height 12
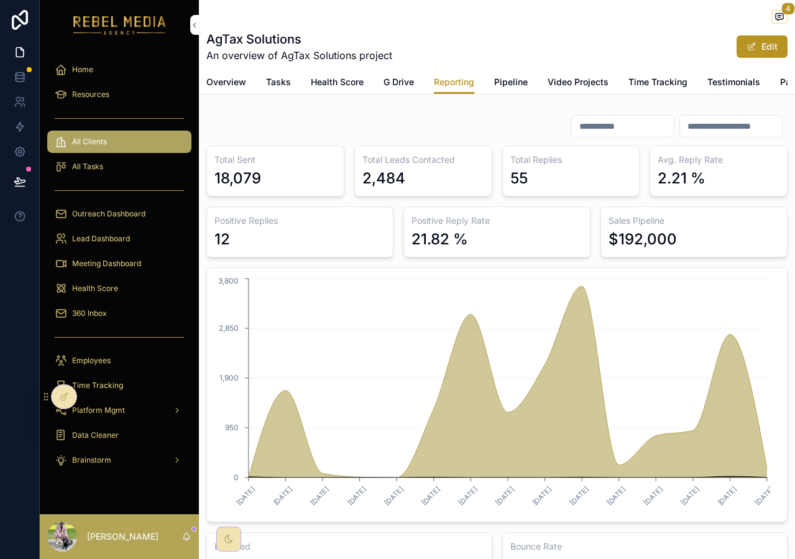
click at [606, 135] on input "scrollable content" at bounding box center [623, 126] width 102 height 17
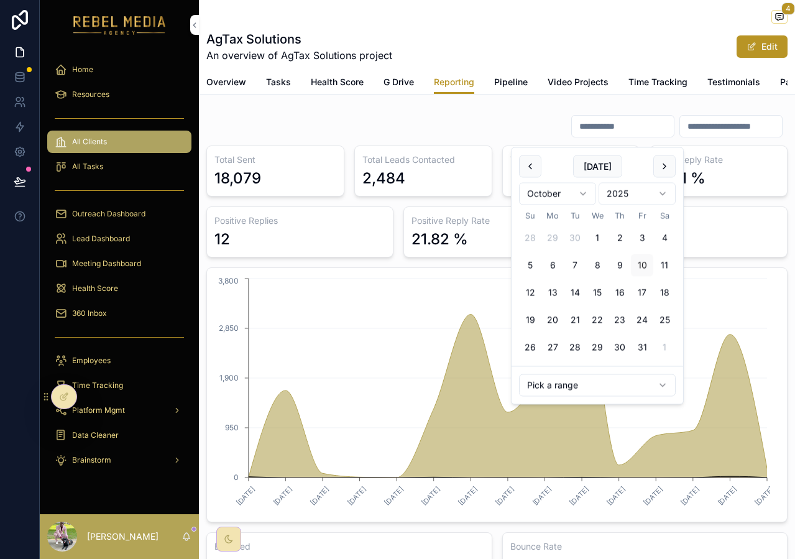
click at [708, 129] on input "scrollable content" at bounding box center [731, 126] width 102 height 17
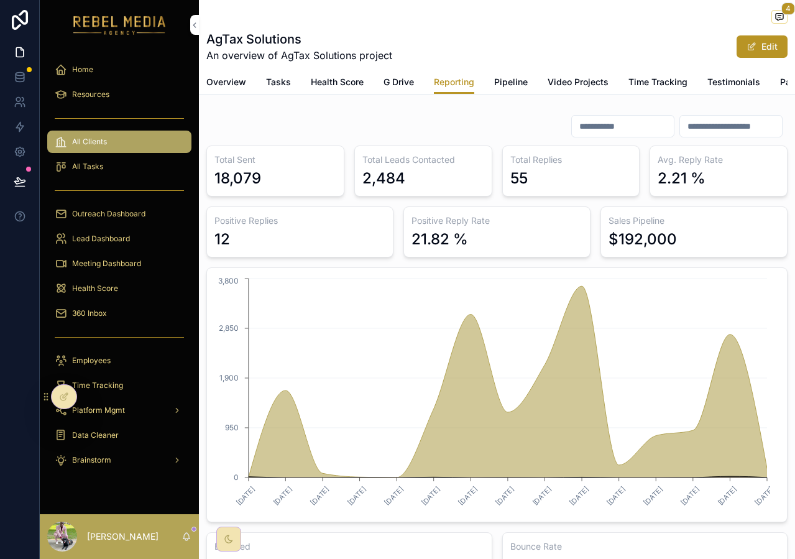
click at [706, 135] on input "scrollable content" at bounding box center [731, 126] width 102 height 17
click at [687, 135] on input "scrollable content" at bounding box center [731, 126] width 102 height 17
click at [629, 133] on input "scrollable content" at bounding box center [623, 126] width 102 height 17
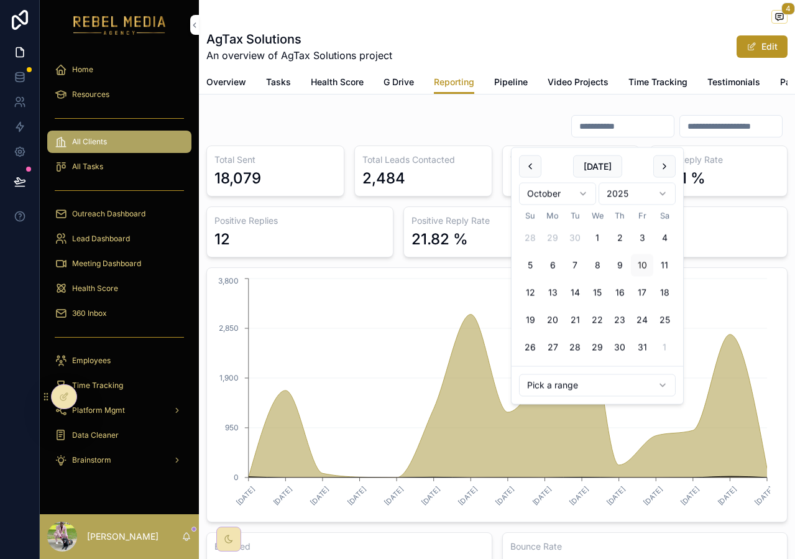
click at [703, 131] on input "scrollable content" at bounding box center [731, 126] width 102 height 17
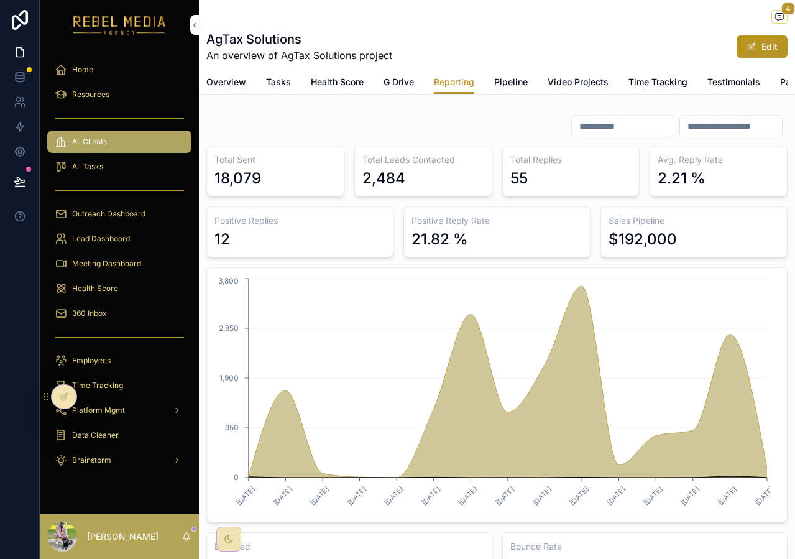
click at [703, 135] on input "scrollable content" at bounding box center [731, 126] width 102 height 17
click at [707, 134] on input "scrollable content" at bounding box center [731, 126] width 102 height 17
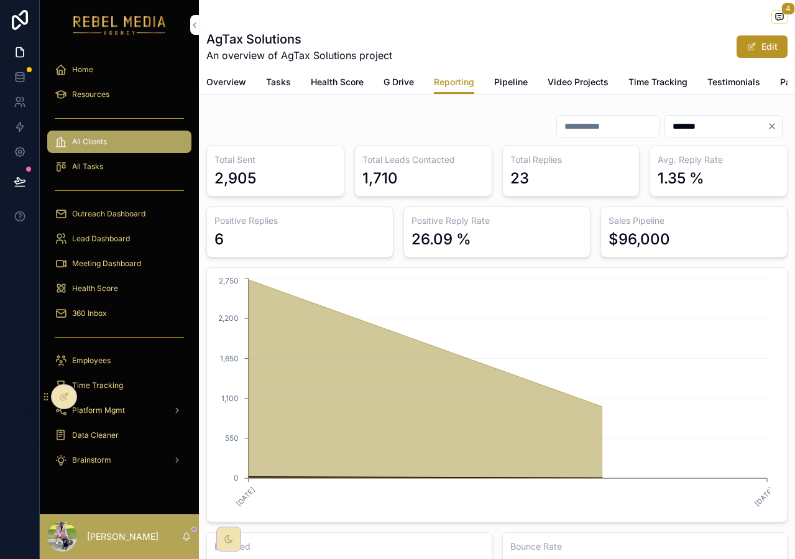
type input "*******"
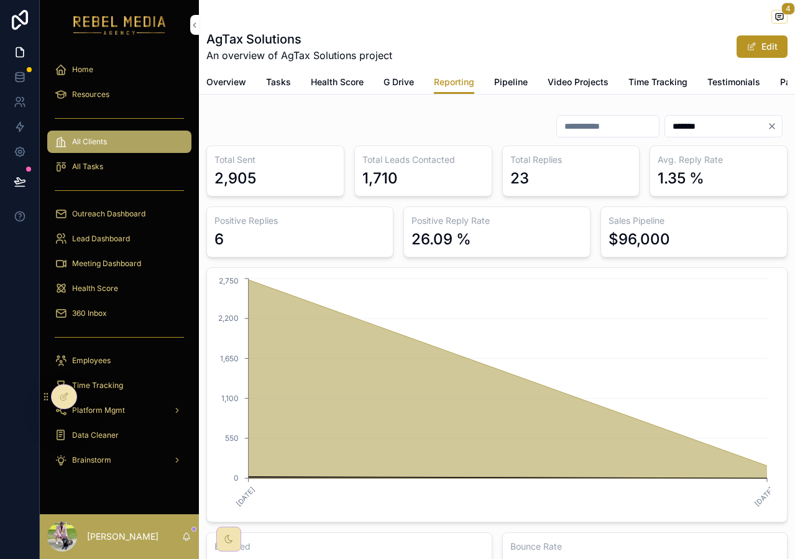
click at [456, 132] on div "*******" at bounding box center [496, 126] width 581 height 24
click at [701, 131] on input "*******" at bounding box center [716, 126] width 102 height 17
click at [703, 131] on input "*******" at bounding box center [716, 126] width 102 height 17
click at [698, 129] on input "*******" at bounding box center [716, 126] width 102 height 17
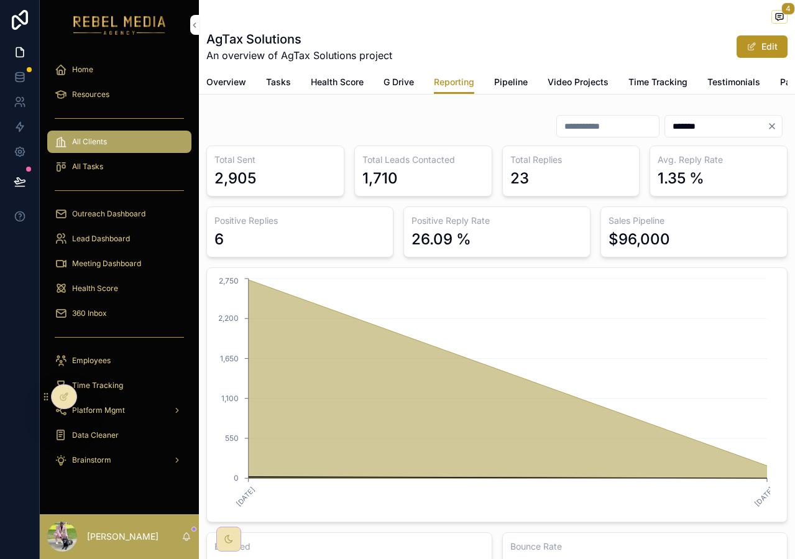
click at [442, 136] on div "*******" at bounding box center [496, 126] width 581 height 24
